Goal: Task Accomplishment & Management: Use online tool/utility

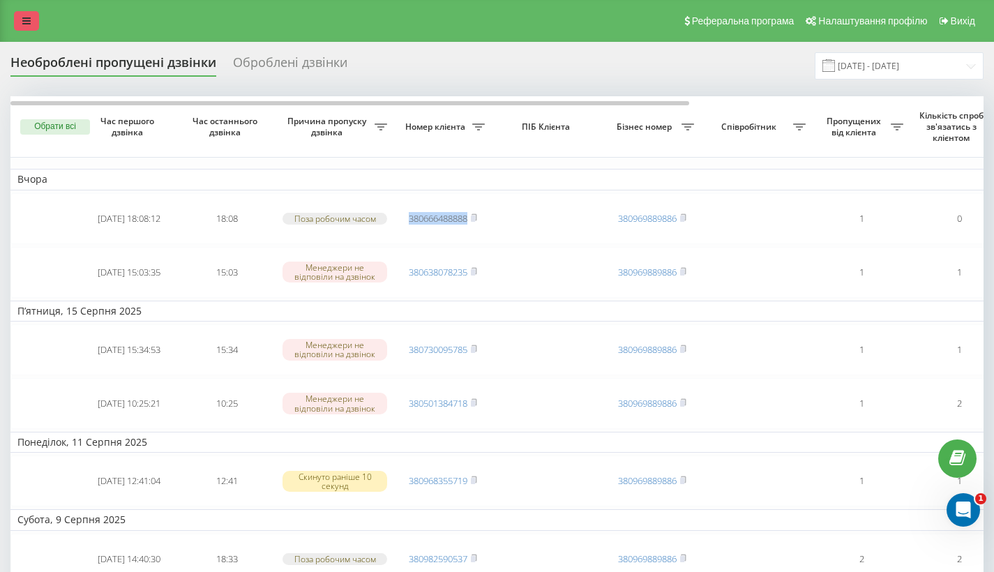
click at [28, 26] on icon at bounding box center [26, 21] width 8 height 10
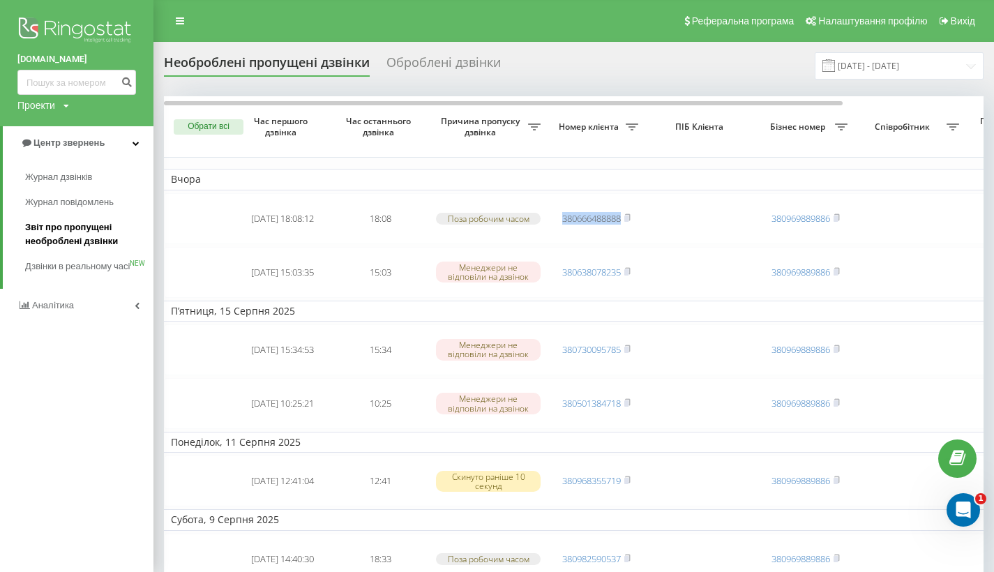
click at [53, 234] on span "Звіт про пропущені необроблені дзвінки" at bounding box center [85, 235] width 121 height 28
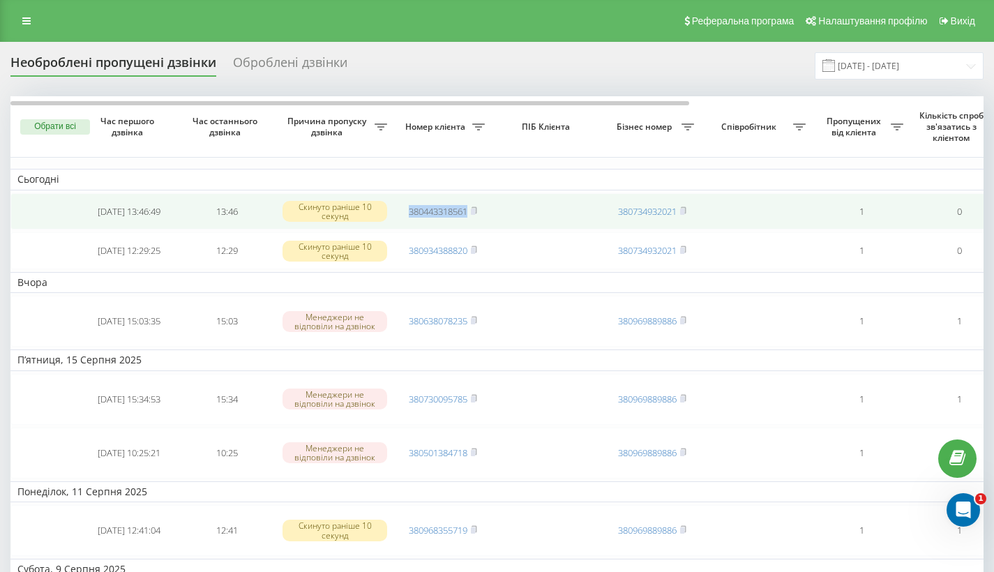
drag, startPoint x: 404, startPoint y: 239, endPoint x: 470, endPoint y: 241, distance: 66.4
click at [470, 230] on td "380443318561" at bounding box center [443, 211] width 98 height 37
copy link "380443318561"
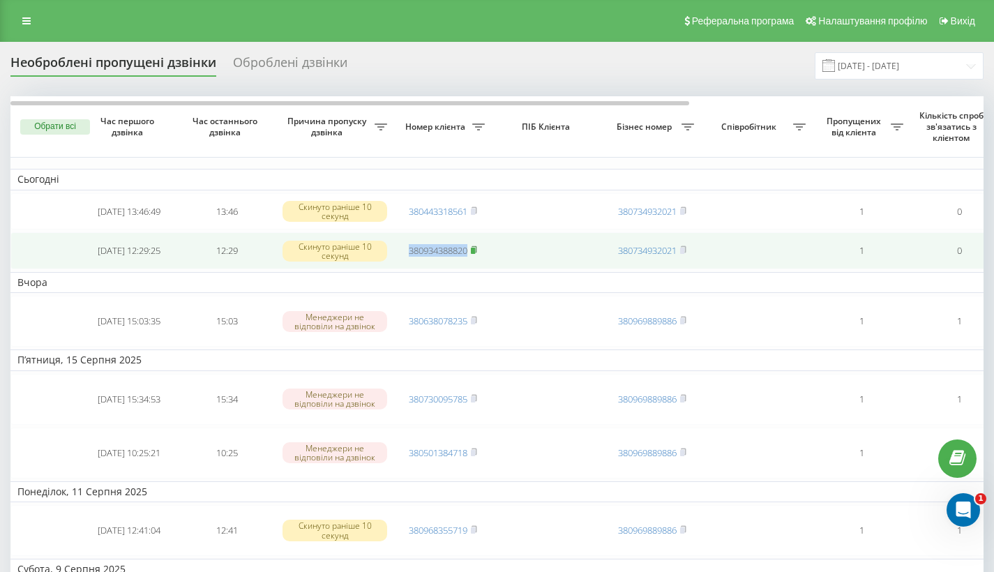
drag, startPoint x: 400, startPoint y: 278, endPoint x: 472, endPoint y: 283, distance: 72.8
click at [472, 269] on td "380934388820" at bounding box center [443, 250] width 98 height 37
copy link "380934388820"
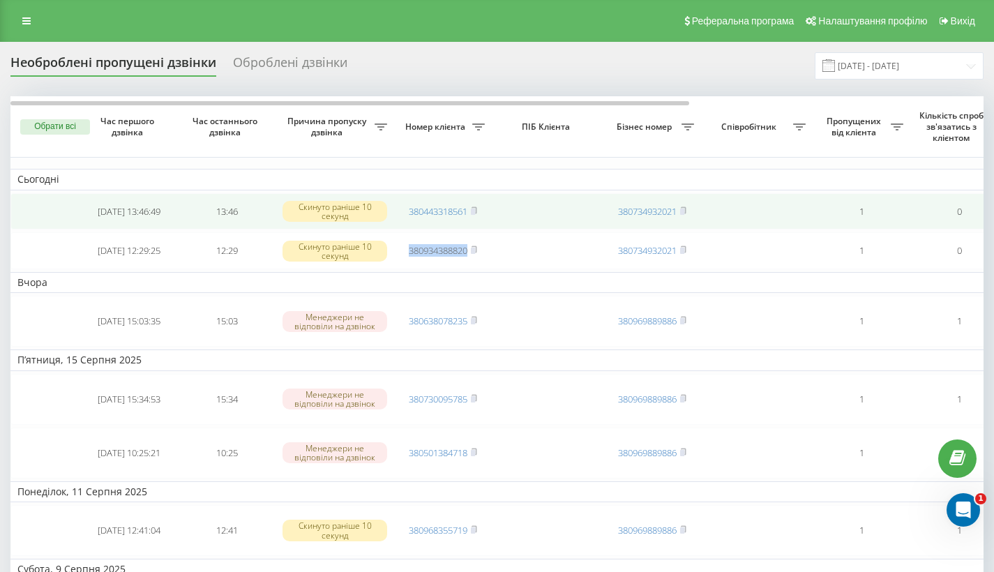
copy link "380934388820"
drag, startPoint x: 401, startPoint y: 236, endPoint x: 476, endPoint y: 236, distance: 74.7
click at [476, 230] on td "380443318561" at bounding box center [443, 211] width 98 height 37
copy link "380443318561"
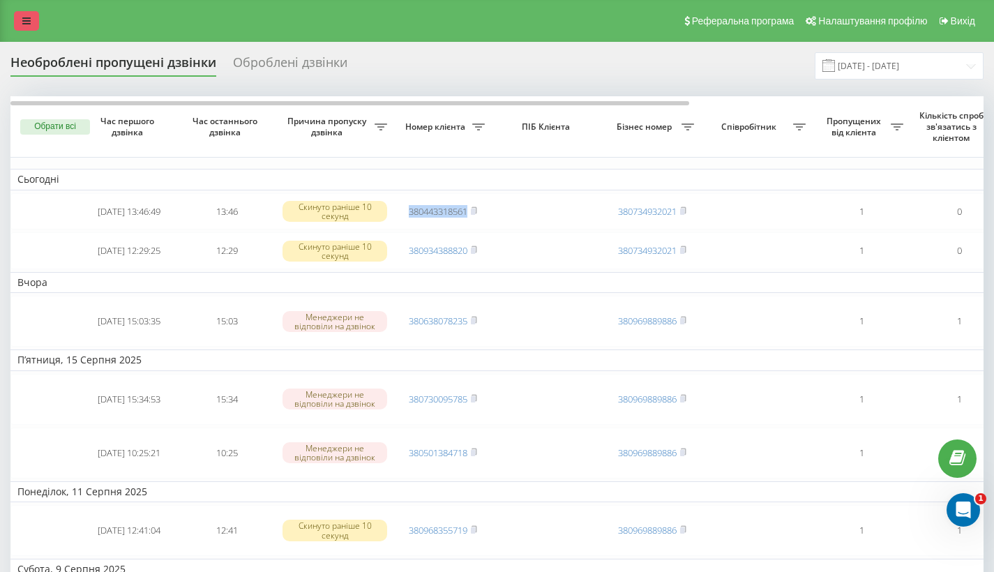
click at [29, 26] on icon at bounding box center [26, 21] width 8 height 10
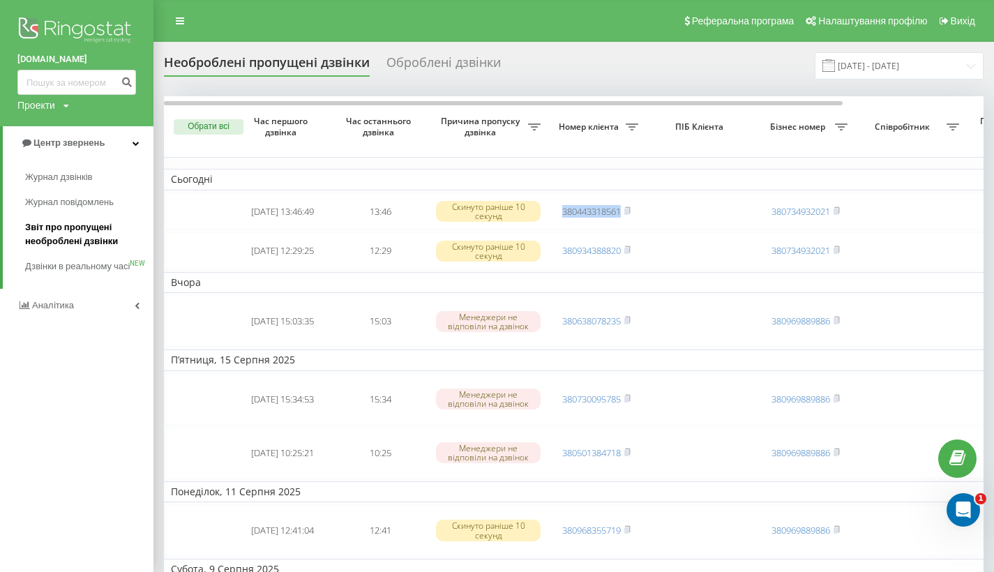
click at [51, 238] on span "Звіт про пропущені необроблені дзвінки" at bounding box center [85, 235] width 121 height 28
